Goal: Task Accomplishment & Management: Complete application form

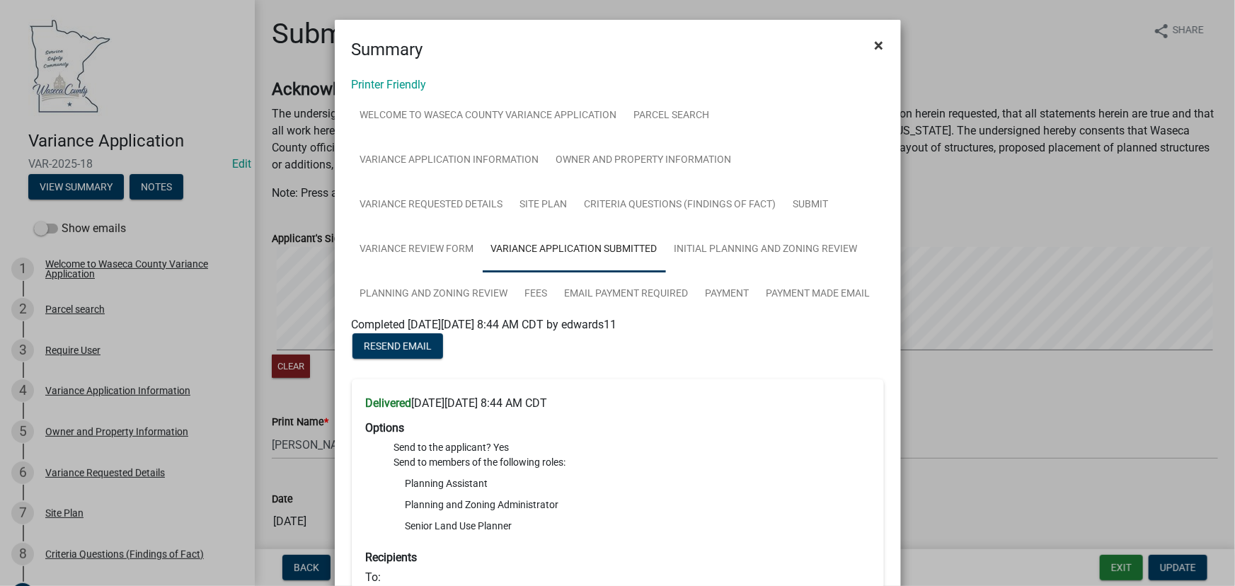
drag, startPoint x: 875, startPoint y: 49, endPoint x: 771, endPoint y: 54, distance: 104.2
click at [875, 49] on span "×" at bounding box center [879, 45] width 9 height 20
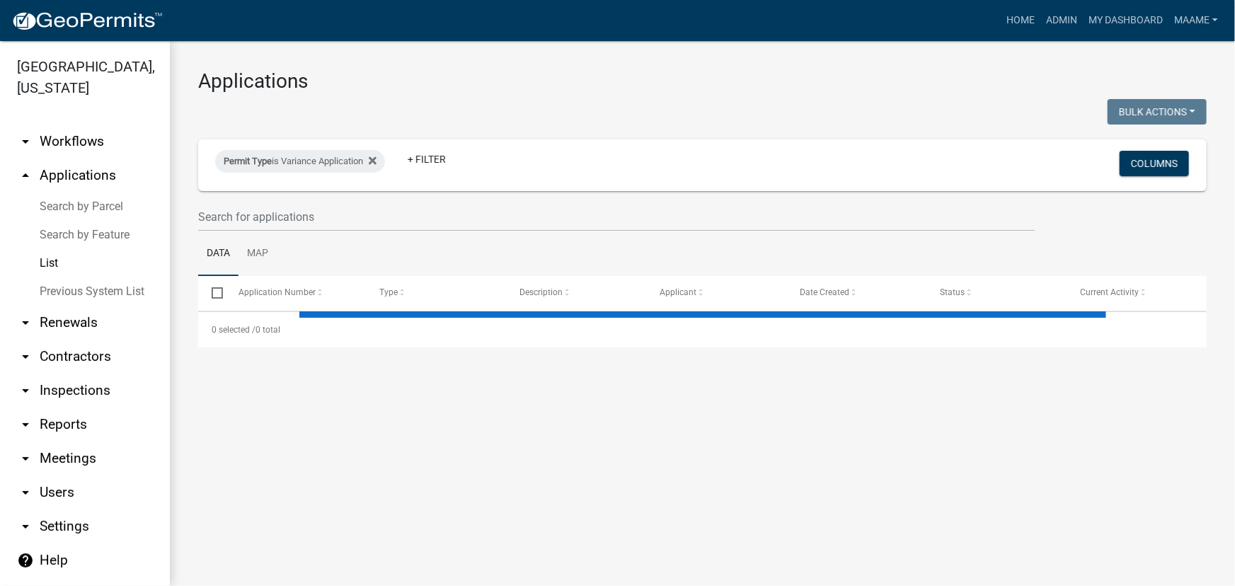
select select "3: 100"
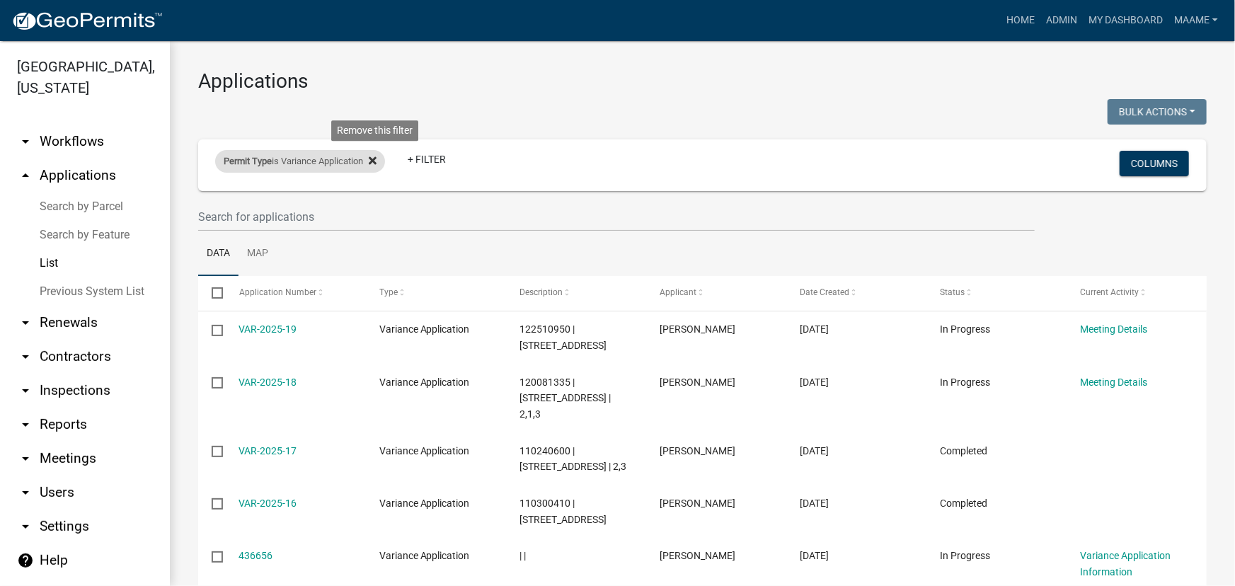
click at [374, 168] on fa-icon at bounding box center [369, 161] width 13 height 23
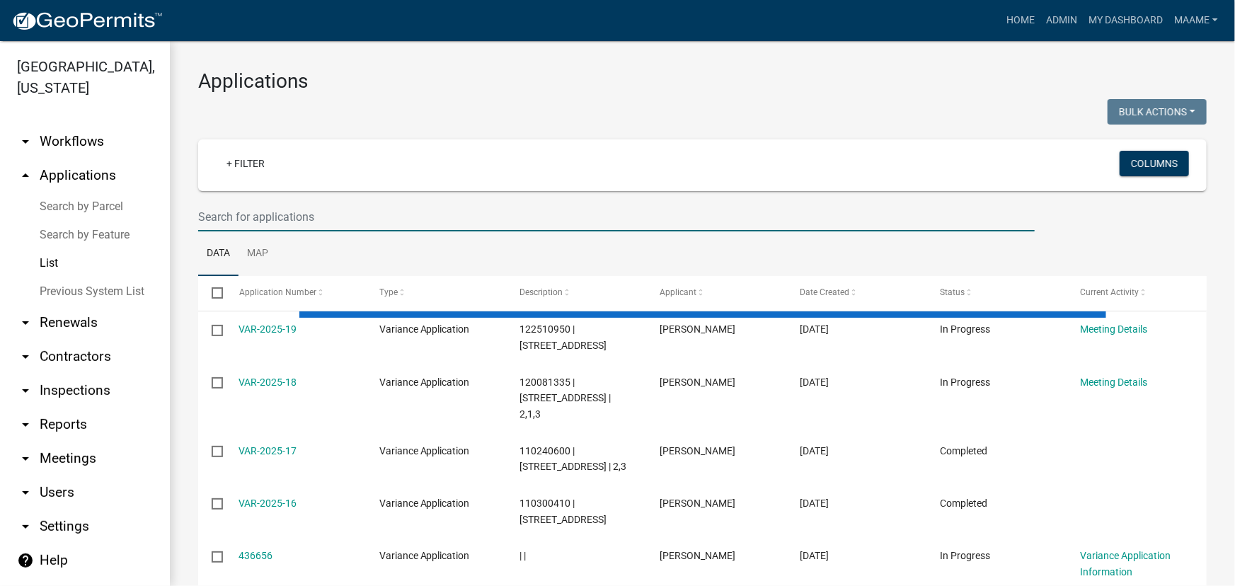
click at [308, 219] on input "text" at bounding box center [616, 216] width 837 height 29
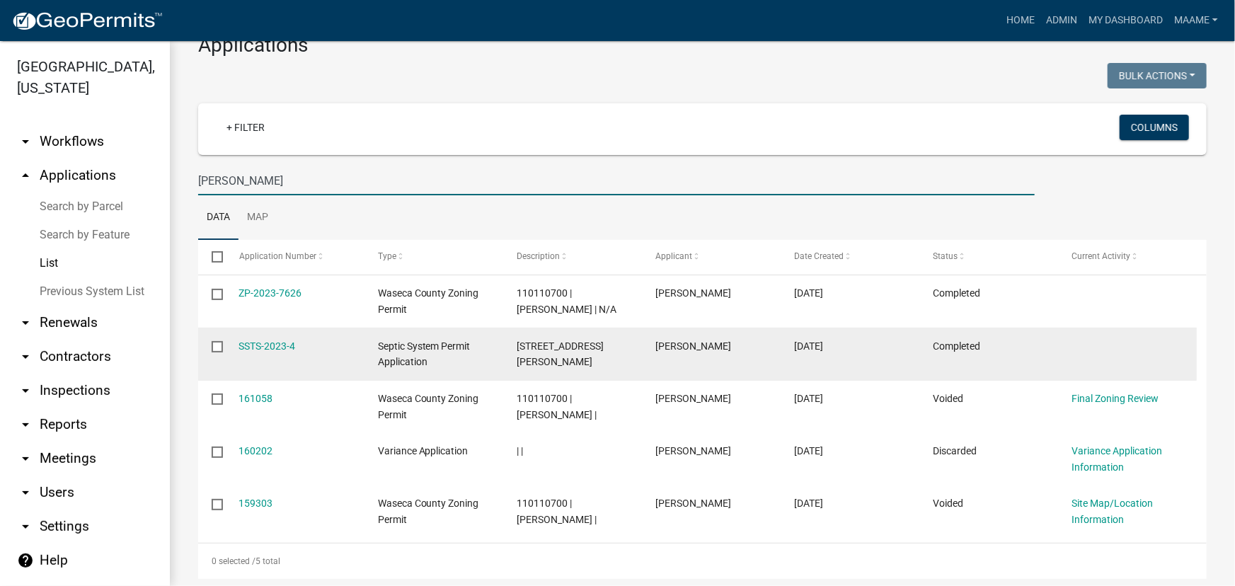
scroll to position [64, 0]
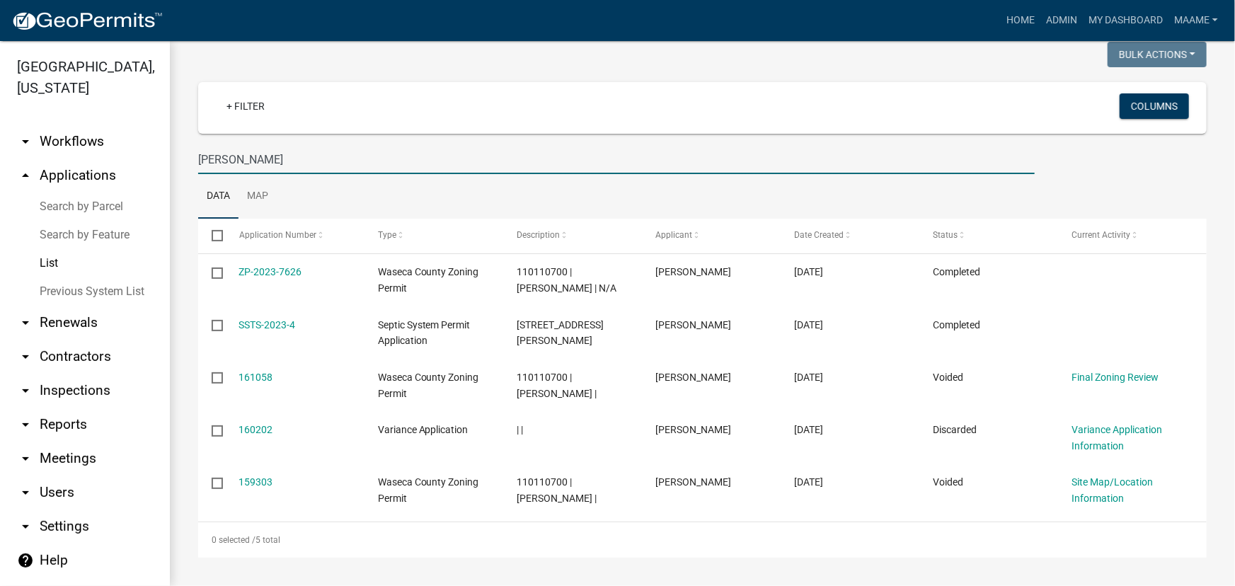
drag, startPoint x: 247, startPoint y: 142, endPoint x: 130, endPoint y: 134, distance: 117.7
click at [130, 134] on div "Waseca County, Minnesota arrow_drop_down Workflows List arrow_drop_up Applicati…" at bounding box center [617, 313] width 1235 height 545
type input "dawn"
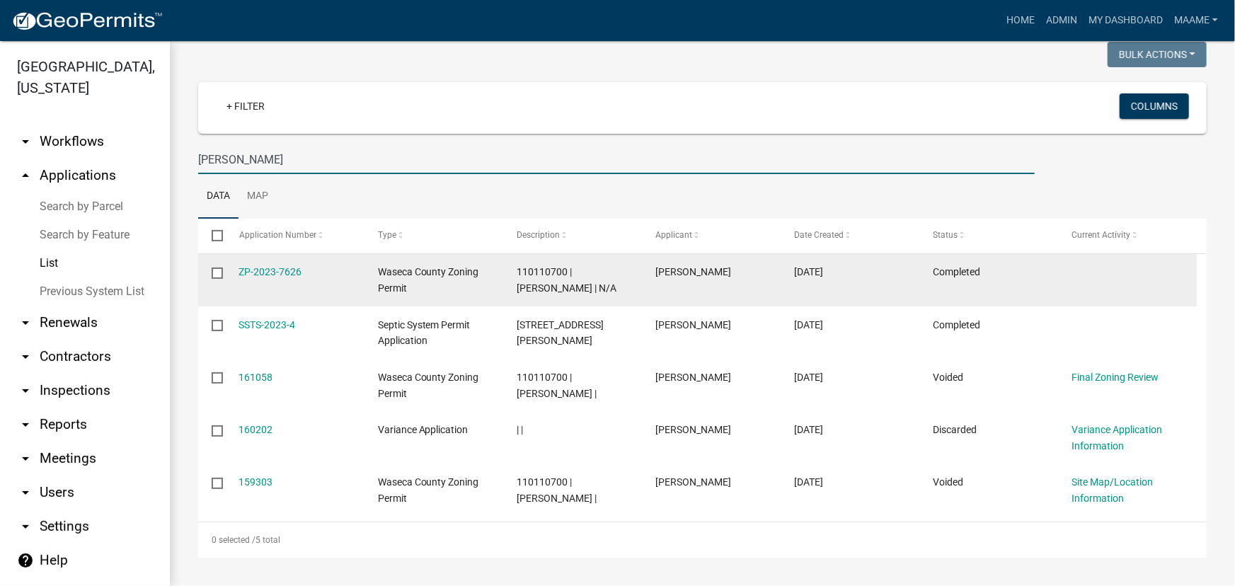
select select "3: 100"
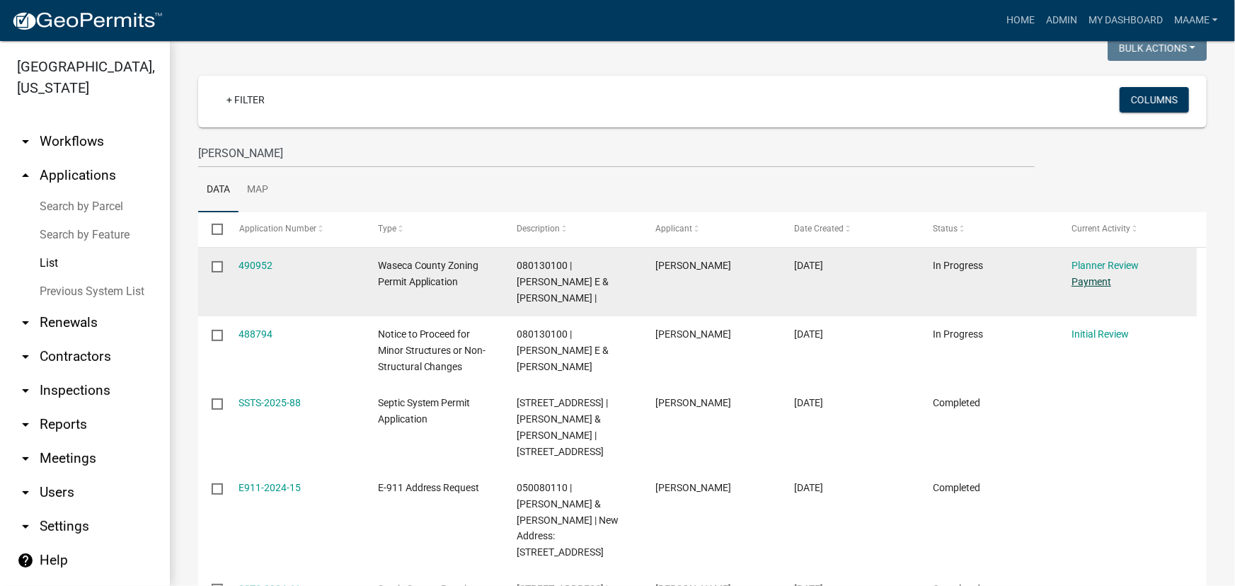
click at [1101, 280] on link "Payment" at bounding box center [1092, 281] width 40 height 11
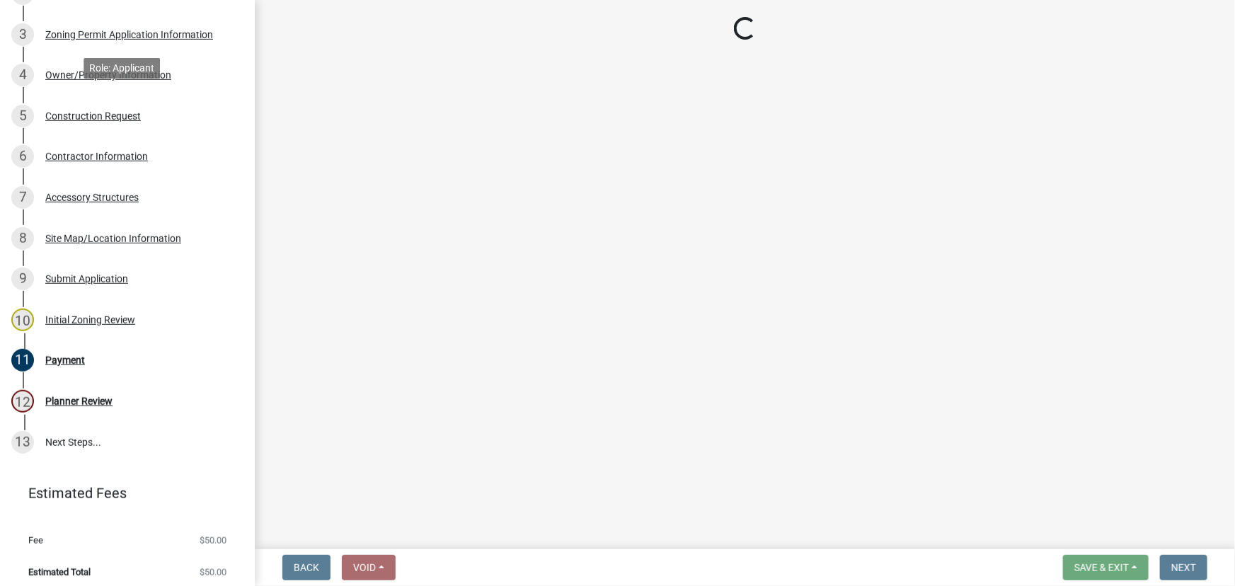
scroll to position [344, 0]
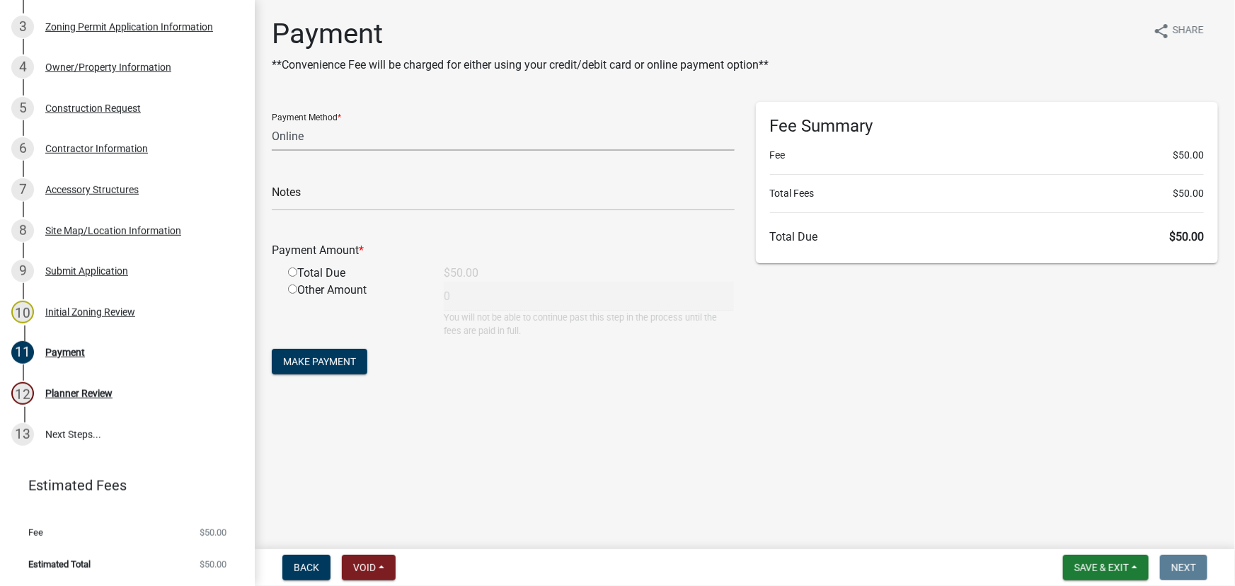
click at [279, 136] on select "Credit Card POS Check Cash Online" at bounding box center [503, 136] width 463 height 29
select select "1: 0"
click at [272, 122] on select "Credit Card POS Check Cash Online" at bounding box center [503, 136] width 463 height 29
click at [297, 195] on input "text" at bounding box center [503, 196] width 463 height 29
drag, startPoint x: 816, startPoint y: 510, endPoint x: 765, endPoint y: 514, distance: 51.1
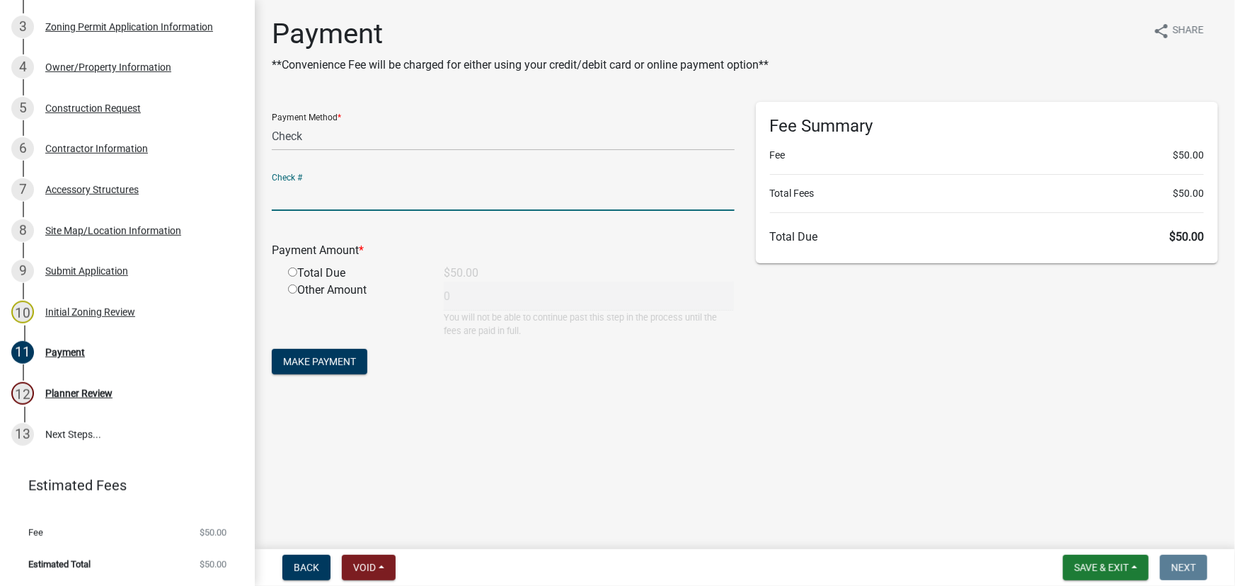
click at [812, 512] on main "Payment **Convenience Fee will be charged for either using your credit/debit ca…" at bounding box center [745, 272] width 980 height 544
click at [288, 271] on input "radio" at bounding box center [292, 272] width 9 height 9
radio input "true"
type input "50"
click at [318, 207] on input "text" at bounding box center [503, 196] width 463 height 29
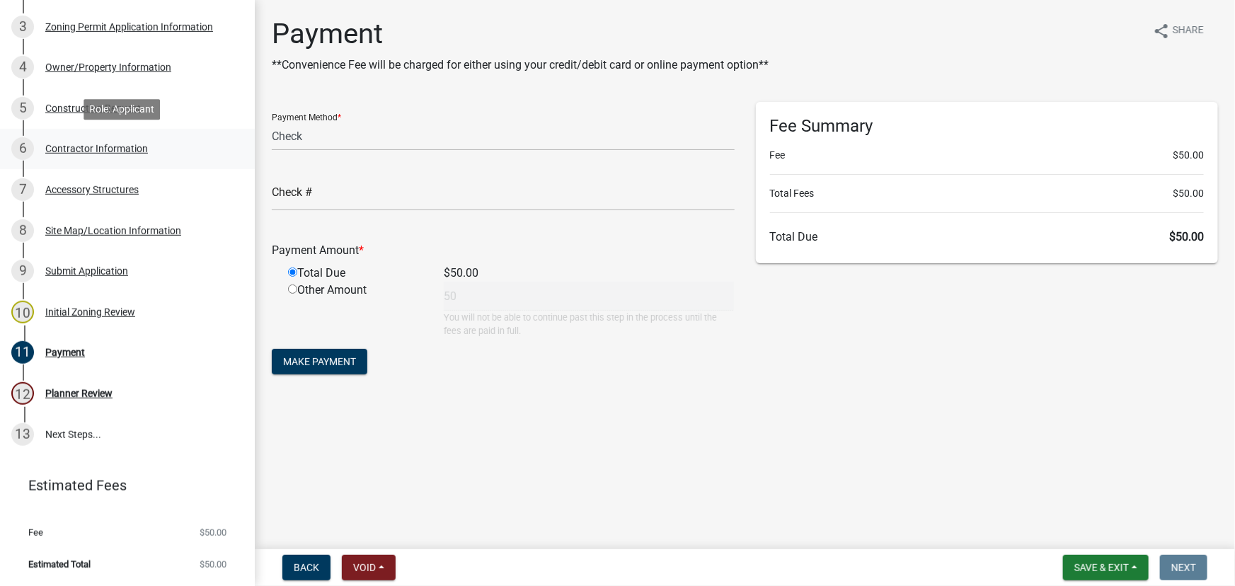
click at [86, 140] on div "6 Contractor Information" at bounding box center [121, 148] width 221 height 23
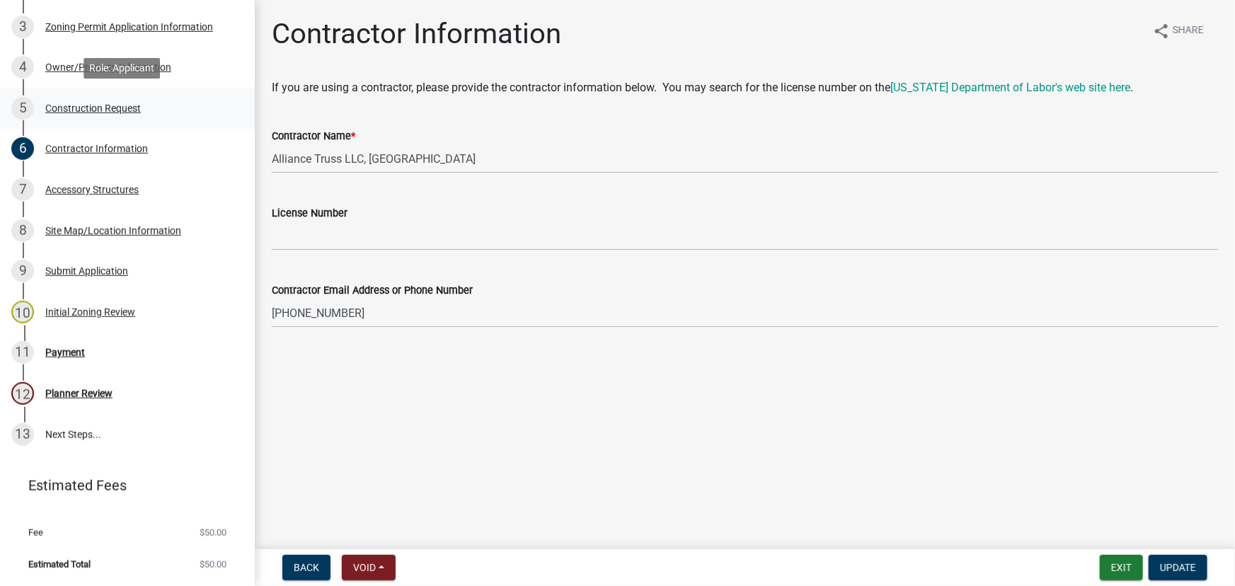
click at [86, 108] on div "Construction Request" at bounding box center [93, 108] width 96 height 10
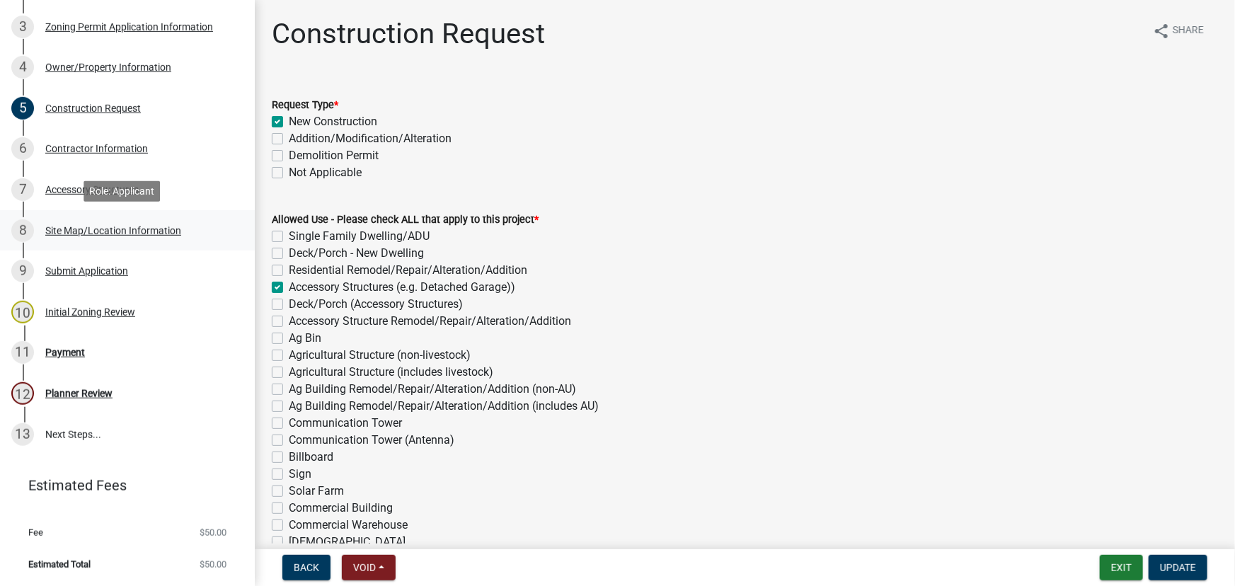
click at [70, 221] on div "8 Site Map/Location Information" at bounding box center [121, 230] width 221 height 23
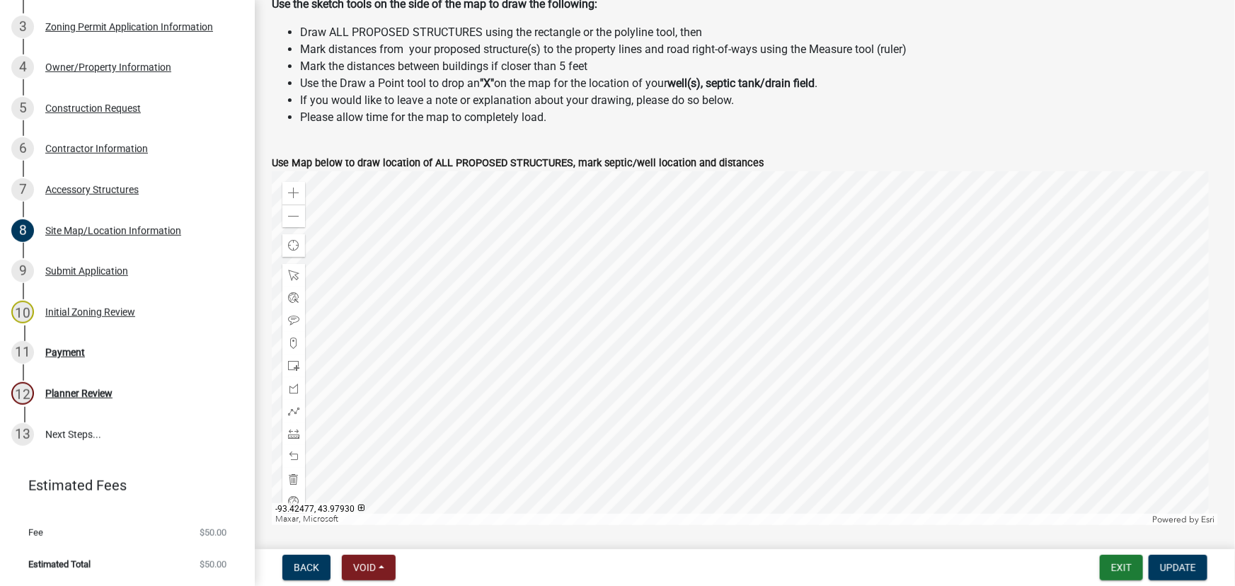
scroll to position [500, 0]
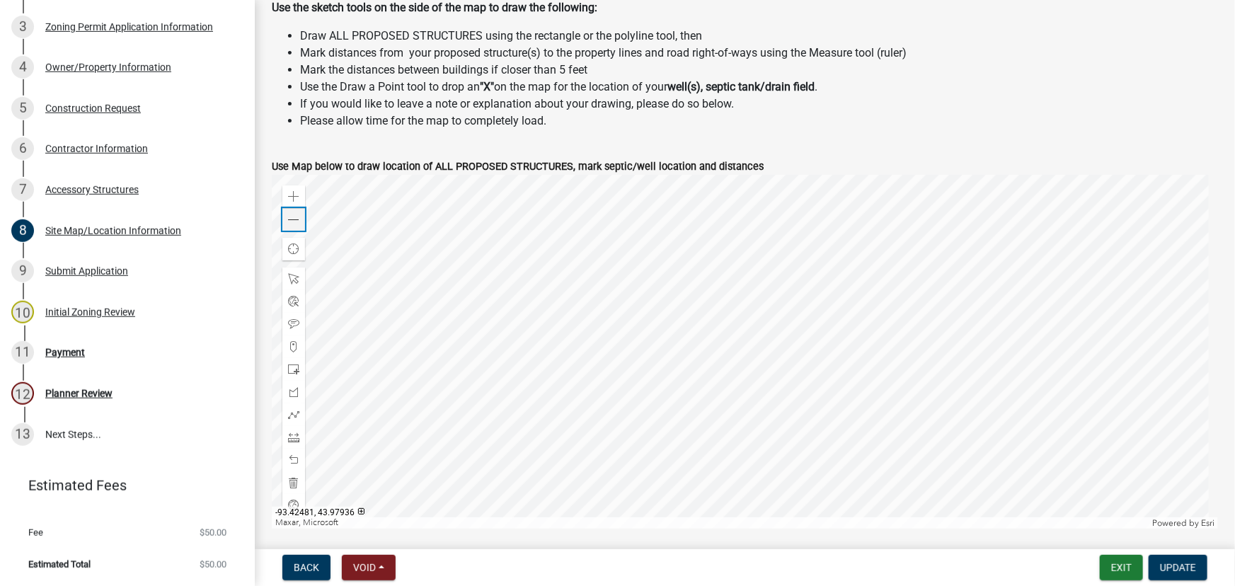
click at [303, 222] on div "Zoom out" at bounding box center [293, 219] width 23 height 23
click at [65, 354] on div "Payment" at bounding box center [65, 353] width 40 height 10
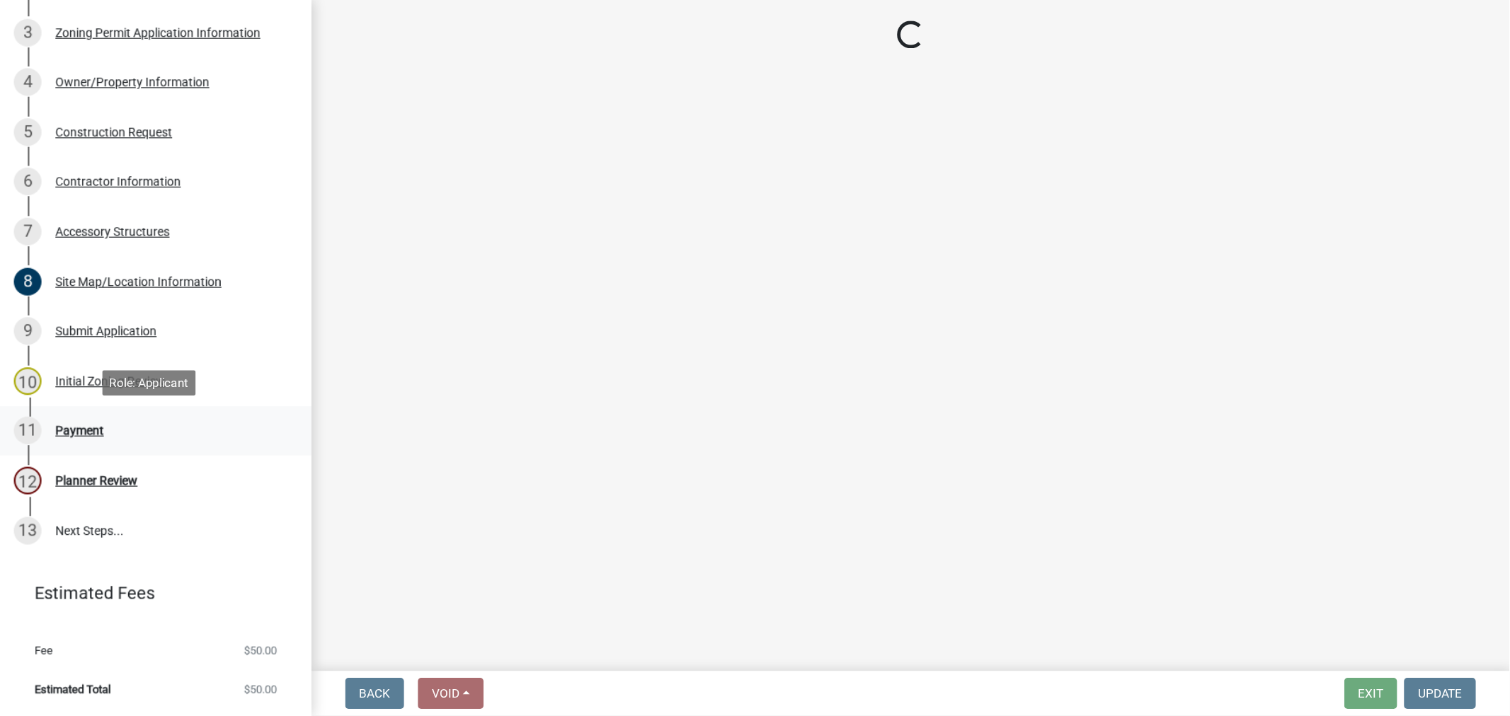
scroll to position [0, 0]
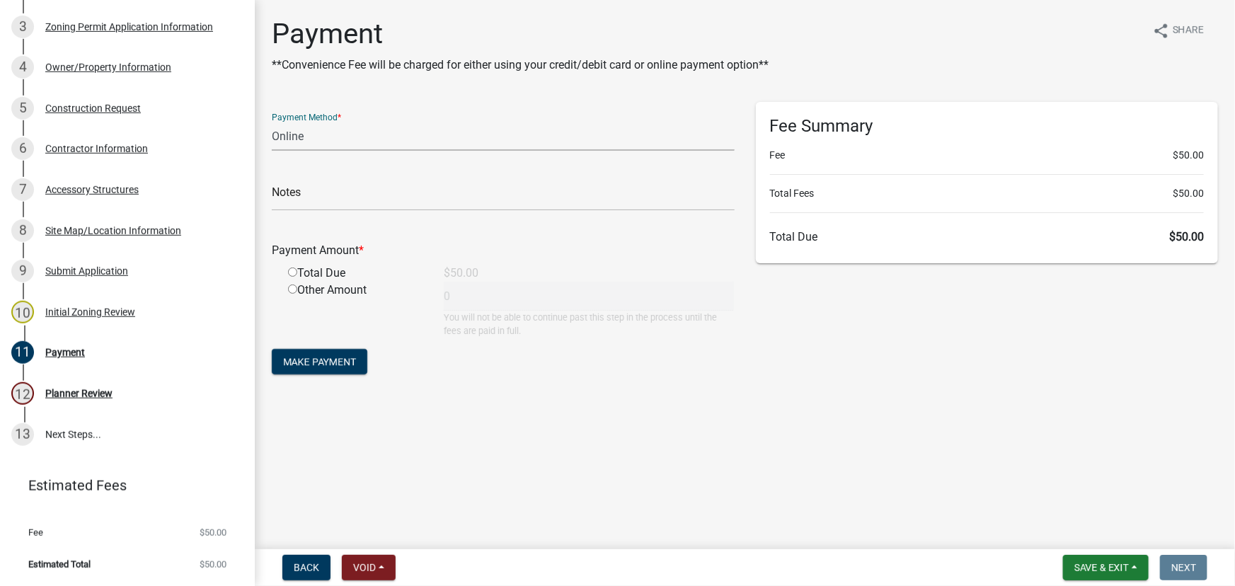
click at [293, 136] on select "Credit Card POS Check Cash Online" at bounding box center [503, 136] width 463 height 29
select select "1: 0"
click at [272, 122] on select "Credit Card POS Check Cash Online" at bounding box center [503, 136] width 463 height 29
click at [297, 197] on input "text" at bounding box center [503, 196] width 463 height 29
click at [288, 275] on input "radio" at bounding box center [292, 272] width 9 height 9
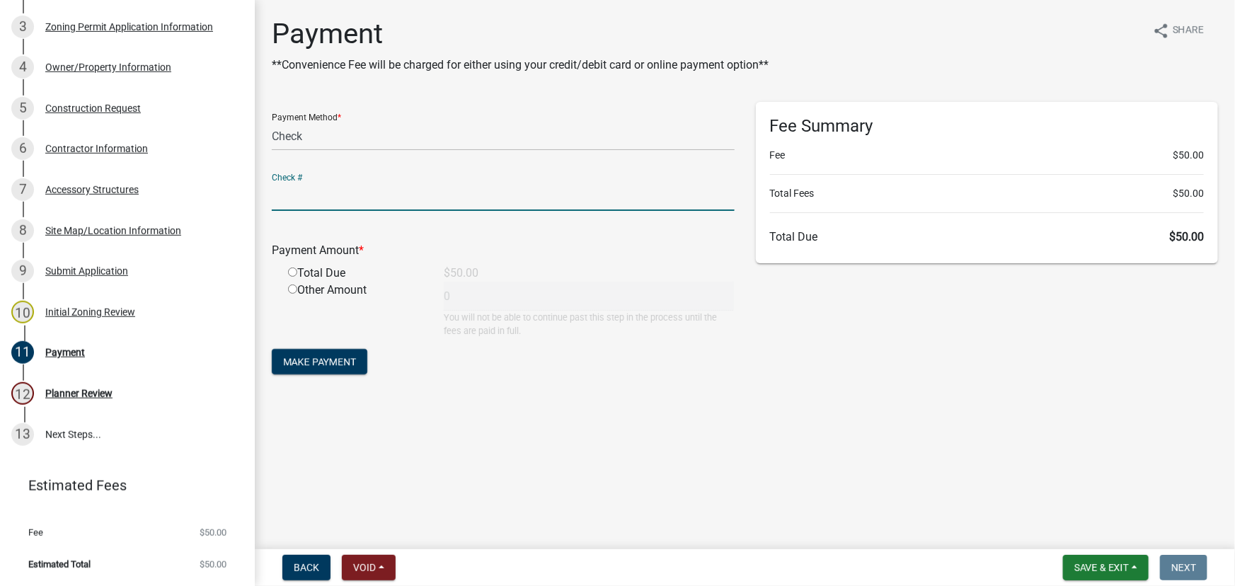
radio input "true"
type input "50"
click at [316, 200] on input "text" at bounding box center [503, 196] width 463 height 29
type input "11349"
click at [353, 370] on button "Make Payment" at bounding box center [320, 361] width 96 height 25
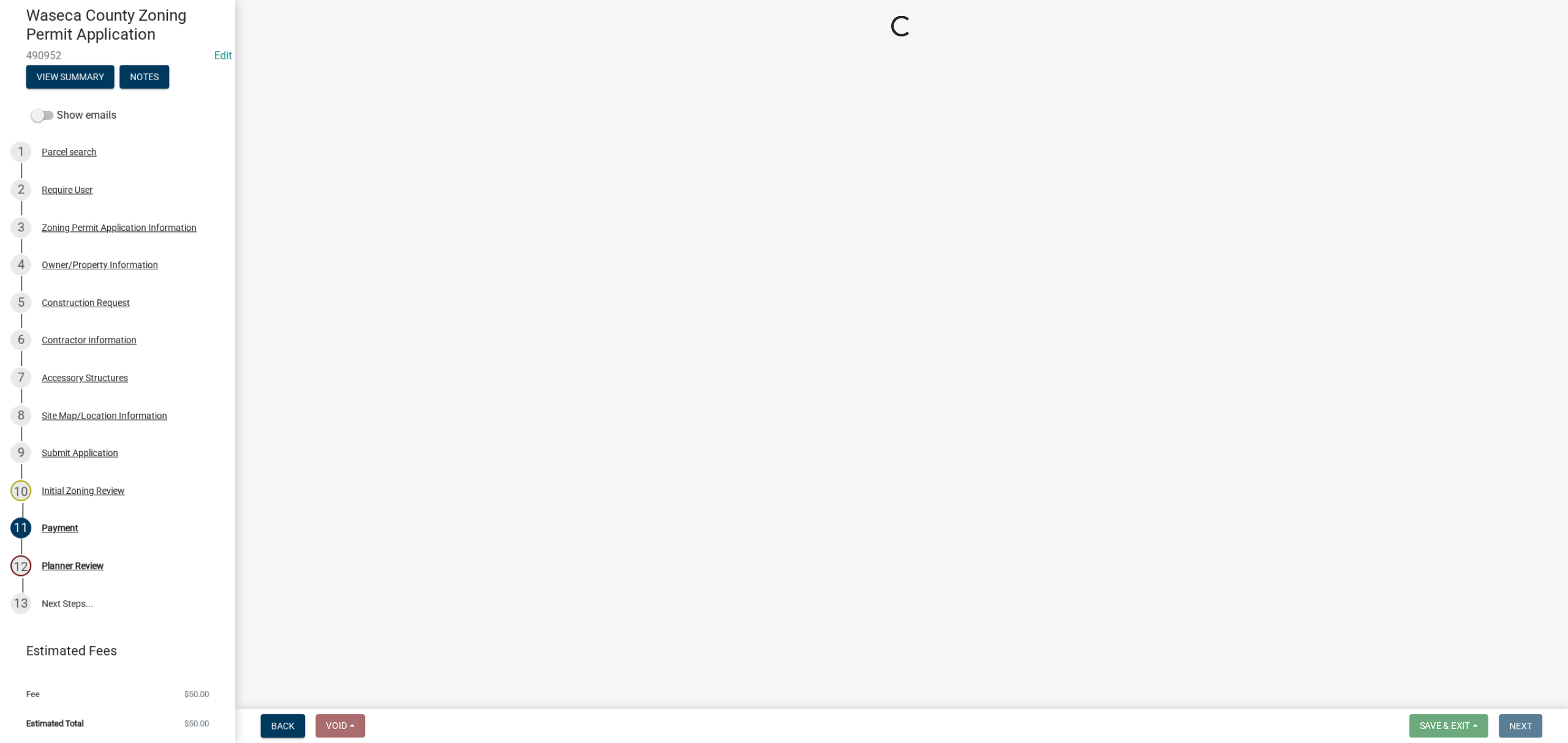
scroll to position [61, 0]
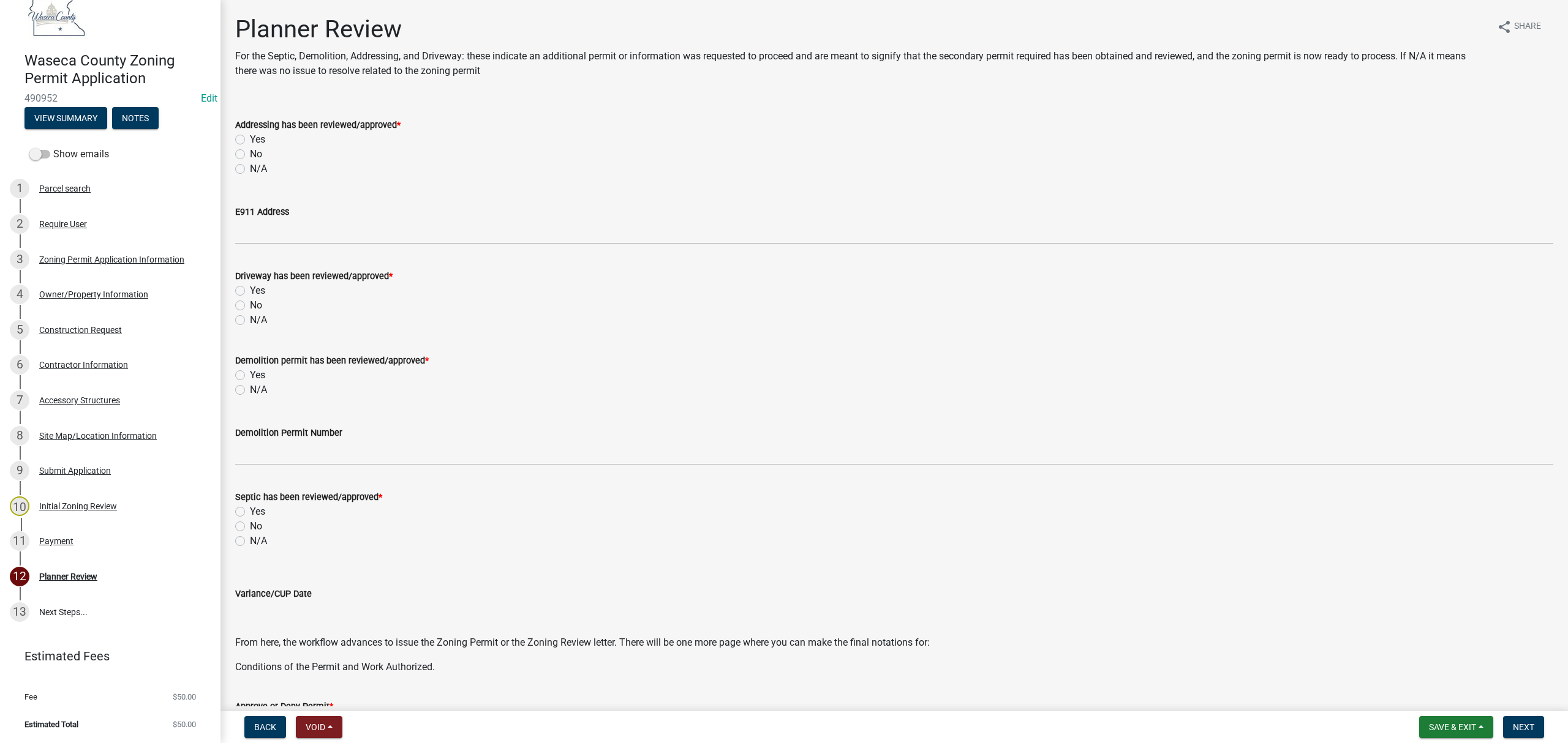
click at [250, 167] on label "N/A" at bounding box center [259, 169] width 17 height 15
click at [250, 167] on input "N/A" at bounding box center [254, 165] width 8 height 8
radio input "true"
click at [250, 317] on label "N/A" at bounding box center [259, 320] width 17 height 15
click at [250, 317] on input "N/A" at bounding box center [254, 317] width 8 height 8
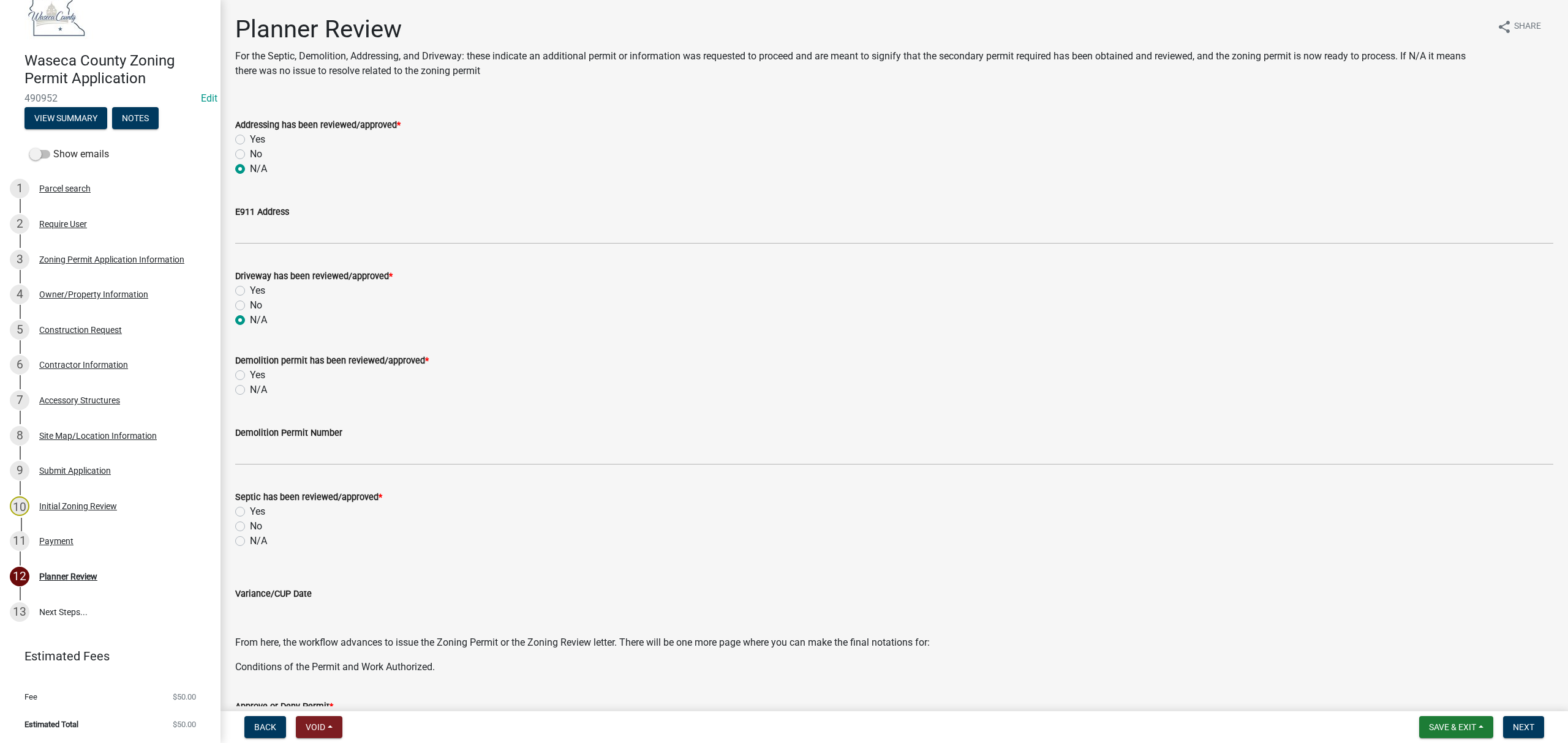
radio input "true"
click at [250, 389] on label "N/A" at bounding box center [259, 389] width 17 height 15
click at [250, 389] on input "N/A" at bounding box center [254, 386] width 8 height 8
radio input "true"
click at [250, 506] on label "N/A" at bounding box center [259, 541] width 17 height 15
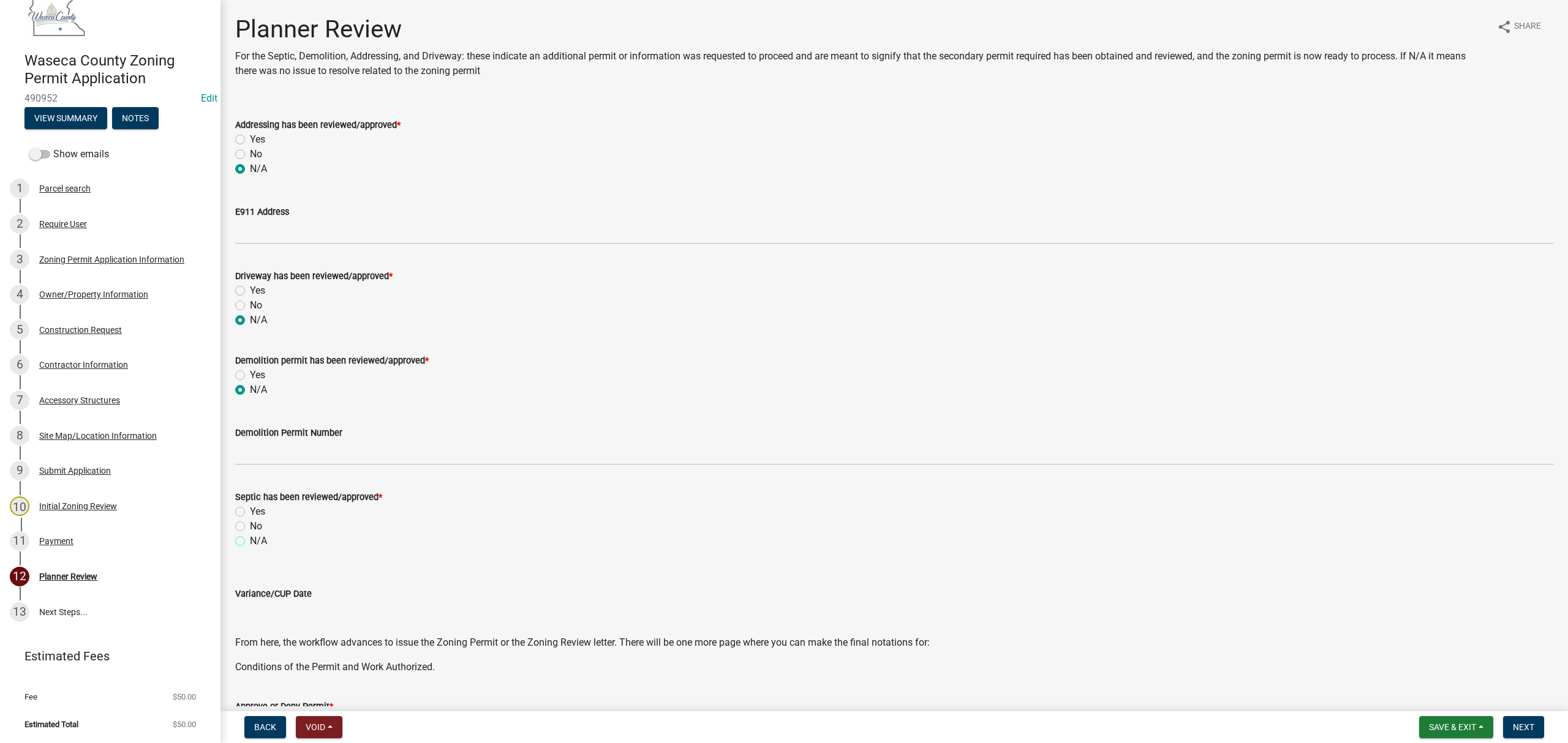
click at [250, 506] on input "N/A" at bounding box center [254, 537] width 8 height 8
radio input "true"
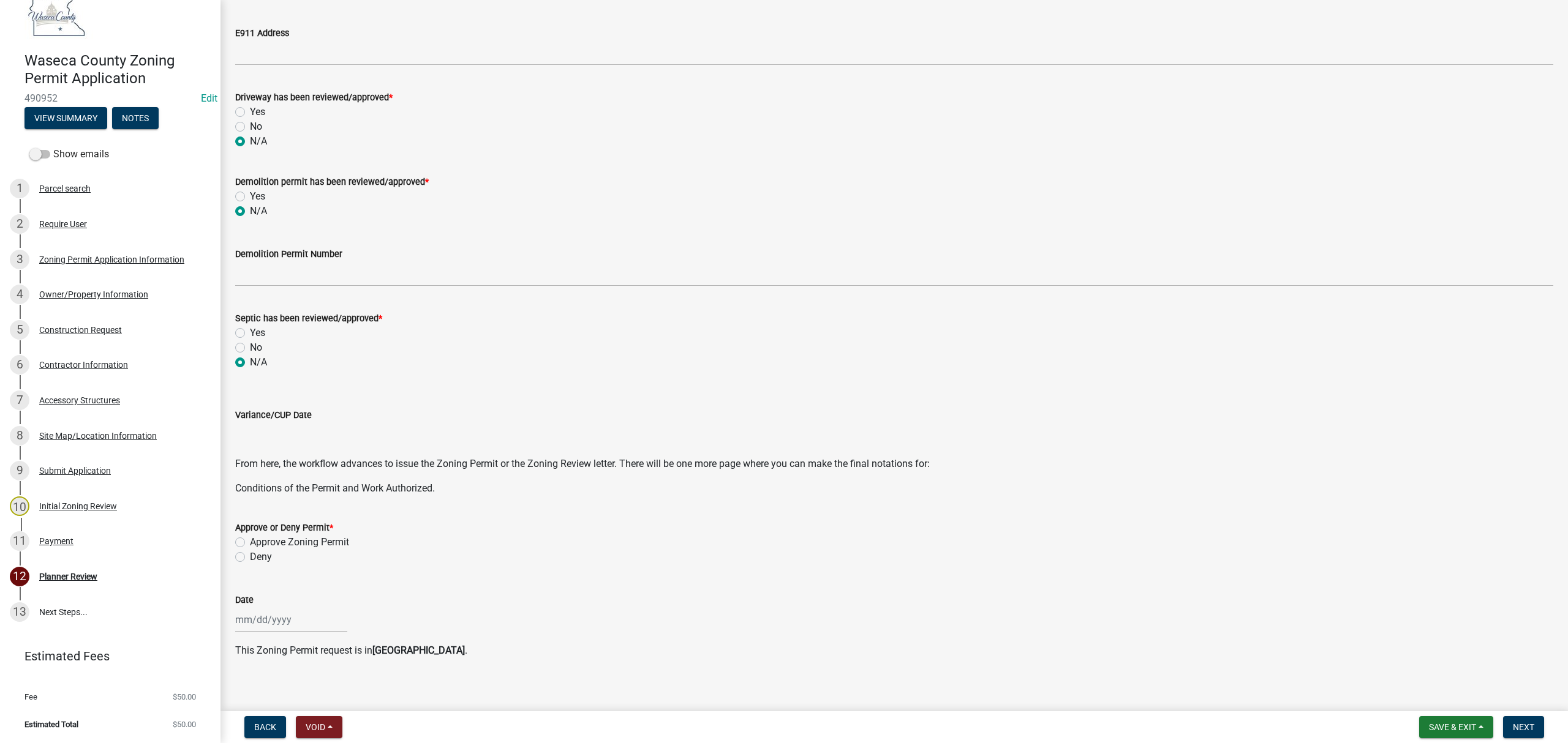
scroll to position [188, 0]
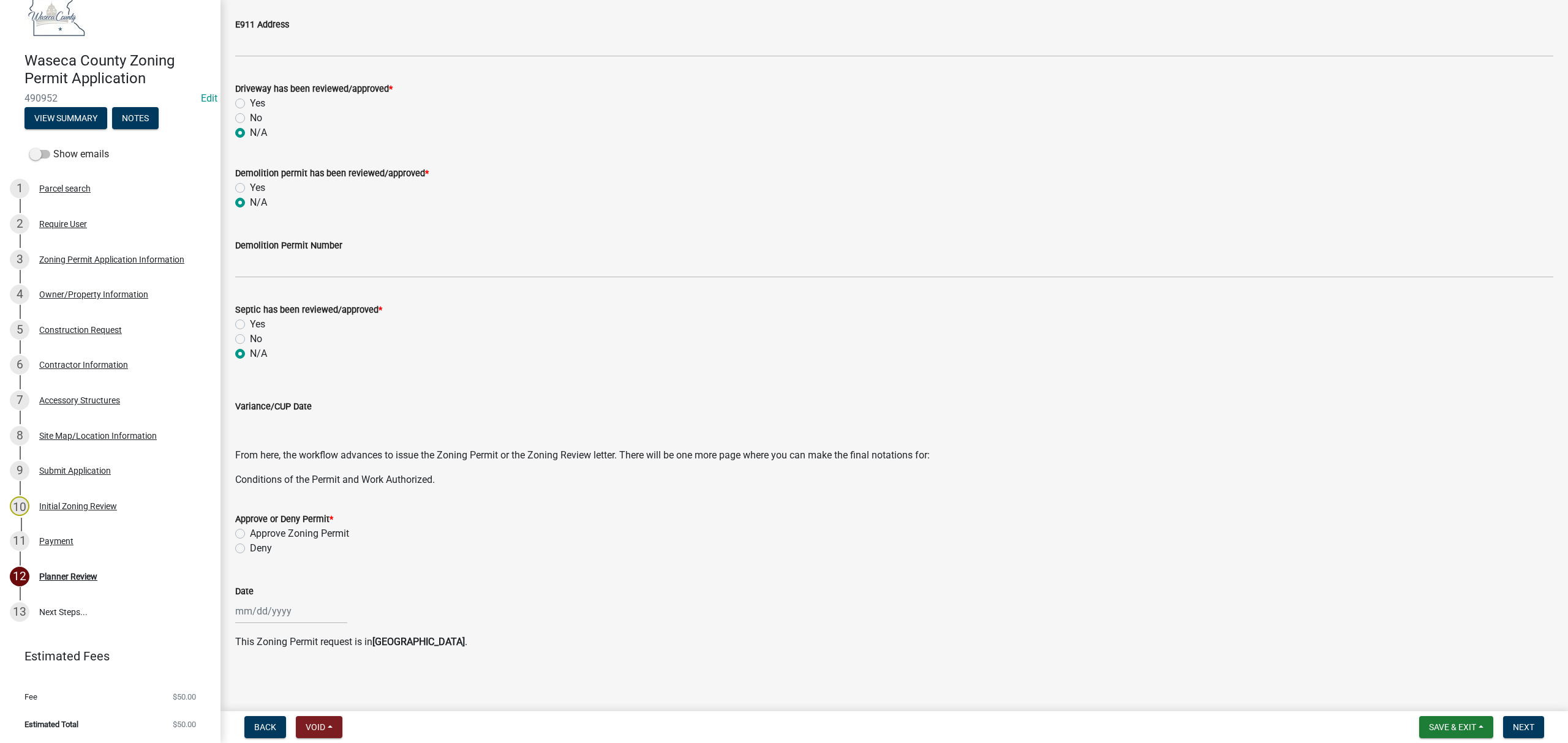
click at [250, 506] on label "Approve Zoning Permit" at bounding box center [299, 534] width 100 height 15
click at [250, 506] on input "Approve Zoning Permit" at bounding box center [254, 530] width 8 height 8
radio input "true"
click at [274, 506] on div at bounding box center [292, 611] width 112 height 25
select select "10"
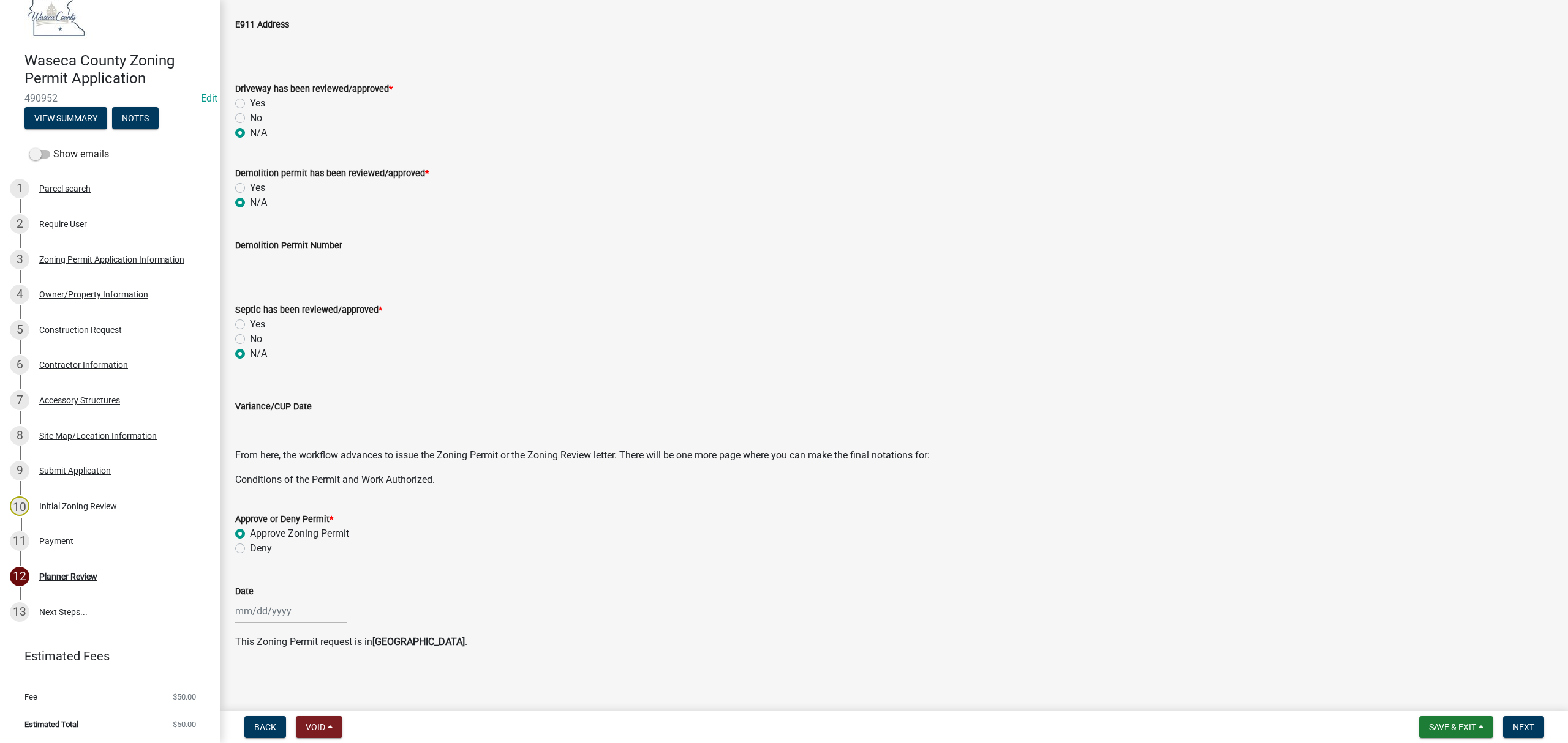
select select "2025"
click at [263, 506] on div "14" at bounding box center [267, 526] width 20 height 20
type input "[DATE]"
click at [1068, 506] on button "Save & Exit" at bounding box center [1456, 727] width 74 height 22
click at [1068, 506] on button "Save & Exit" at bounding box center [1443, 696] width 98 height 29
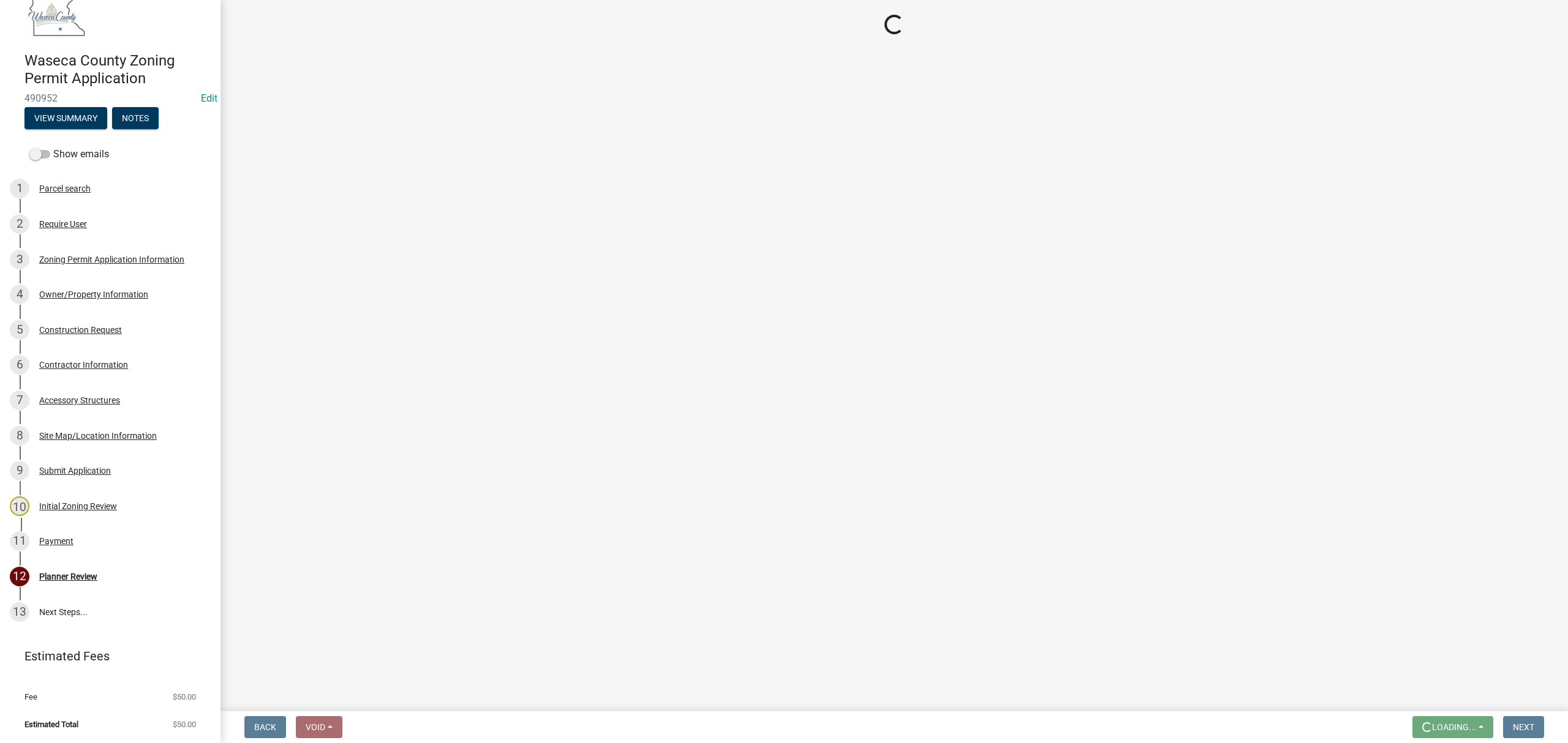
scroll to position [0, 0]
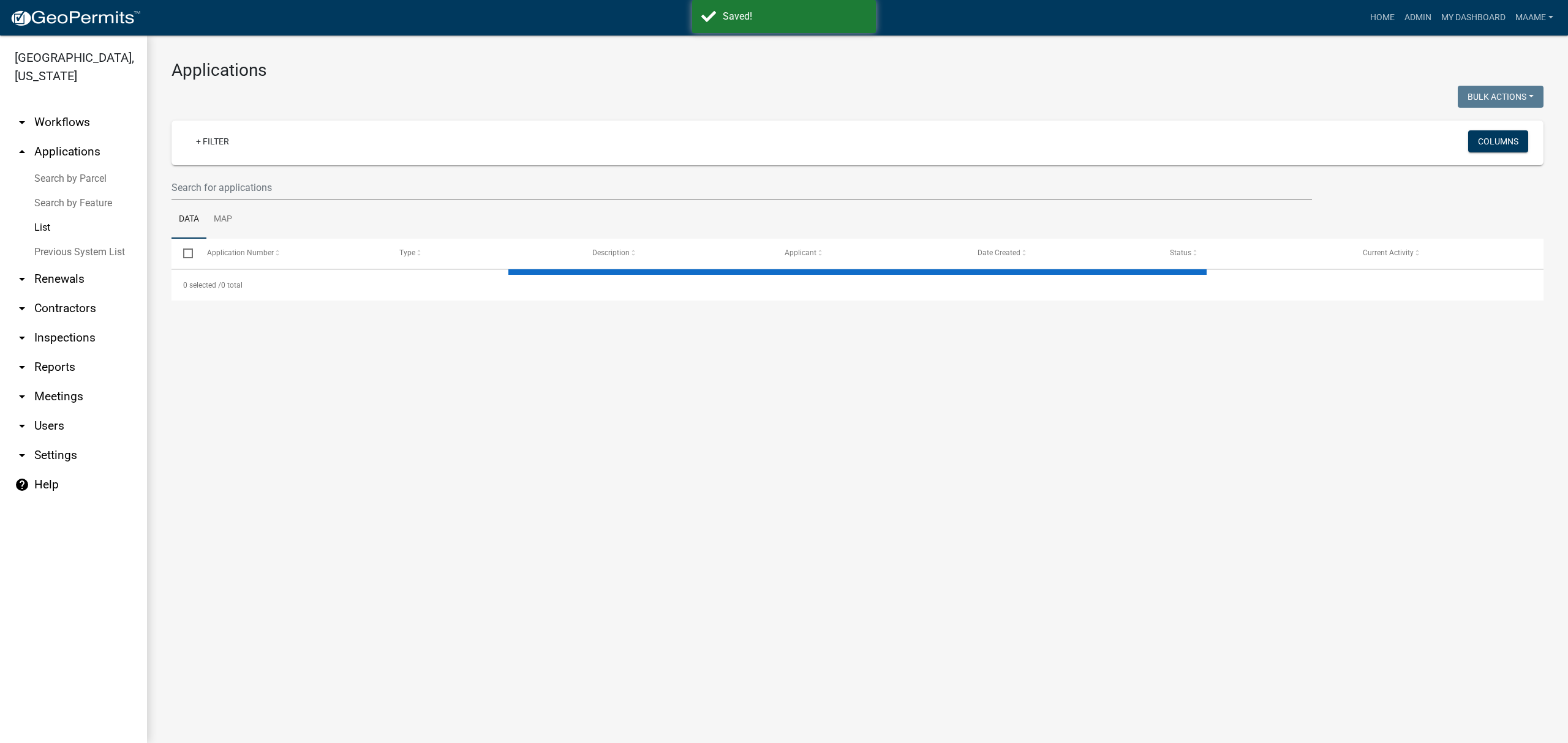
select select "3: 100"
